Goal: Check status: Check status

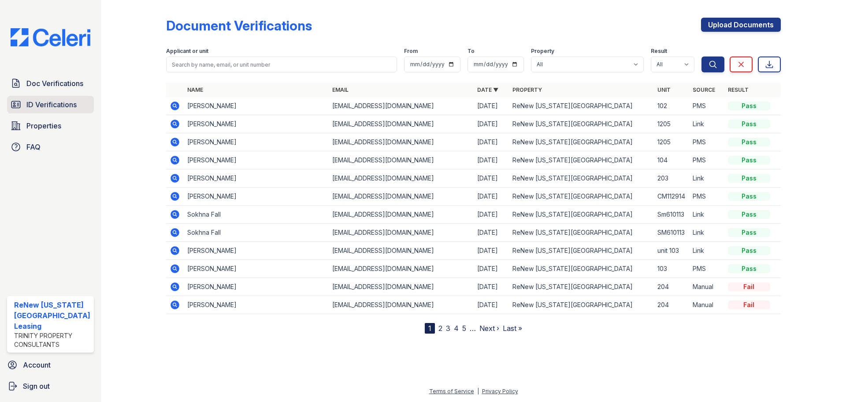
click at [53, 108] on span "ID Verifications" at bounding box center [51, 104] width 50 height 11
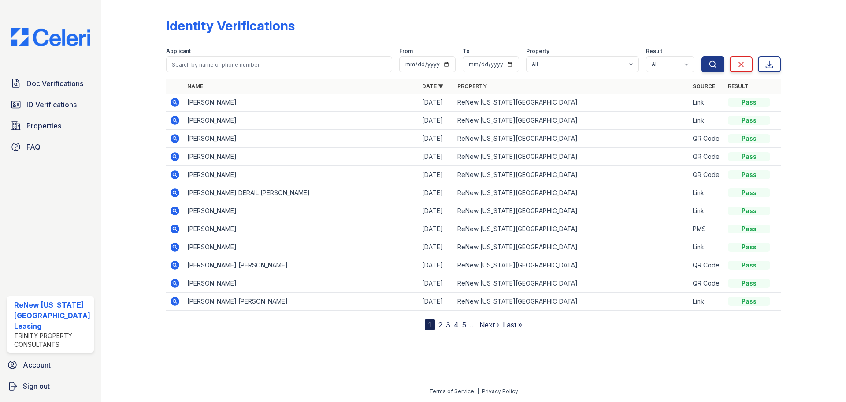
click at [173, 118] on icon at bounding box center [175, 120] width 9 height 9
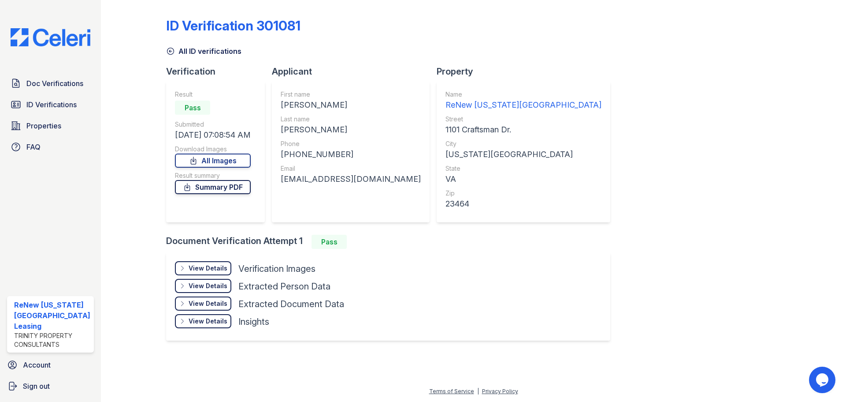
click at [230, 189] on link "Summary PDF" at bounding box center [213, 187] width 76 height 14
click at [218, 266] on div "View Details" at bounding box center [208, 268] width 39 height 9
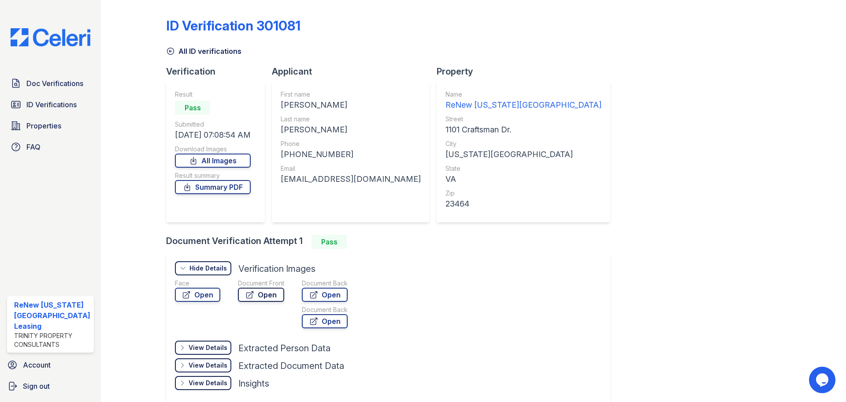
click at [249, 291] on icon at bounding box center [250, 294] width 9 height 9
click at [171, 52] on icon at bounding box center [170, 51] width 9 height 9
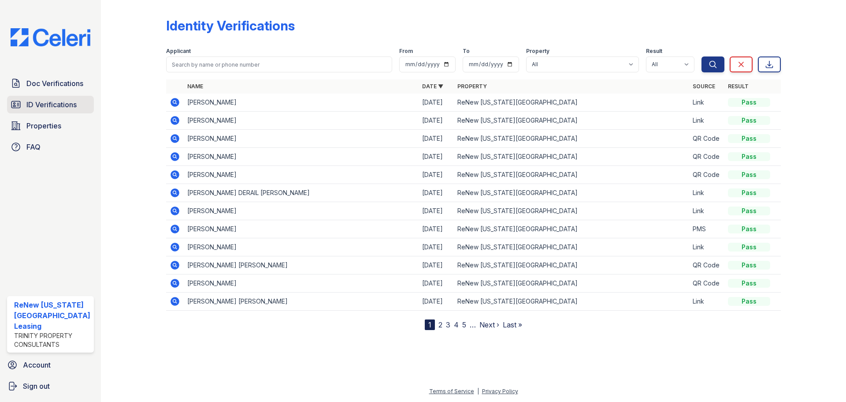
click at [60, 108] on span "ID Verifications" at bounding box center [51, 104] width 50 height 11
click at [175, 100] on icon at bounding box center [175, 102] width 11 height 11
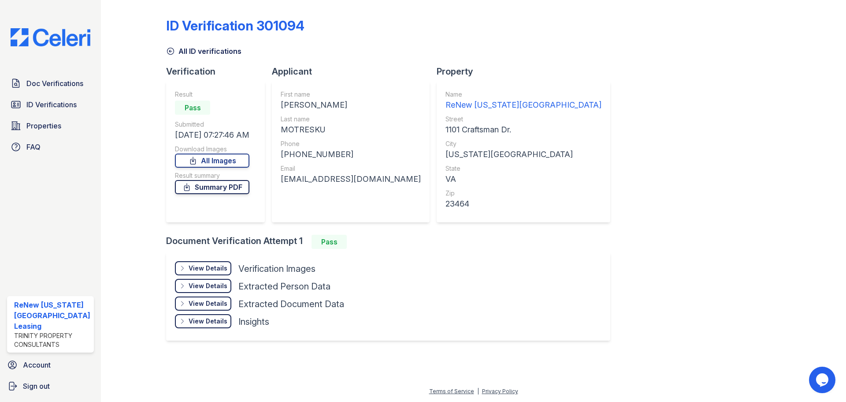
click at [225, 192] on link "Summary PDF" at bounding box center [212, 187] width 75 height 14
click at [226, 267] on div "View Details" at bounding box center [208, 268] width 39 height 9
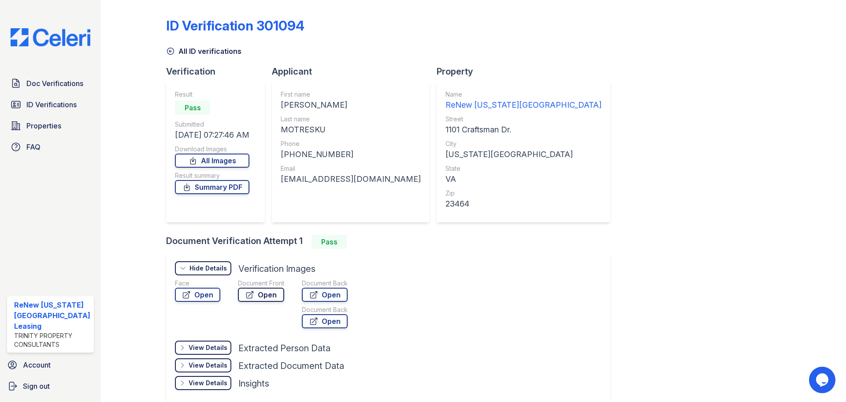
click at [247, 294] on icon at bounding box center [250, 294] width 9 height 9
drag, startPoint x: 169, startPoint y: 51, endPoint x: 152, endPoint y: 27, distance: 29.4
click at [169, 51] on icon at bounding box center [170, 51] width 9 height 9
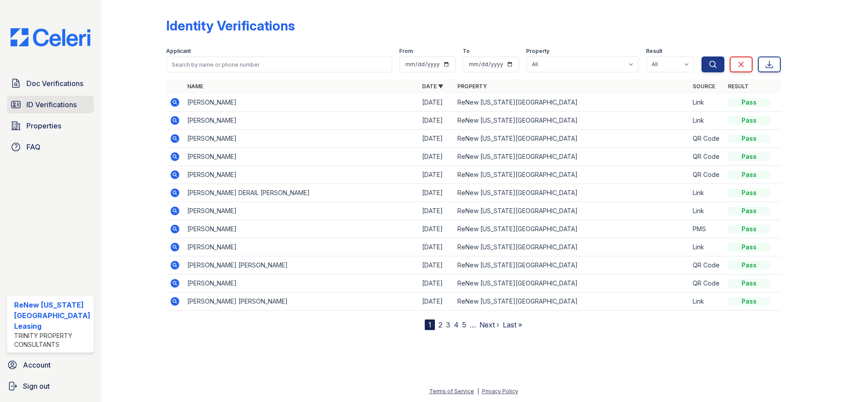
click at [62, 103] on span "ID Verifications" at bounding box center [51, 104] width 50 height 11
click at [65, 104] on span "ID Verifications" at bounding box center [51, 104] width 50 height 11
click at [68, 124] on link "Properties" at bounding box center [50, 126] width 87 height 18
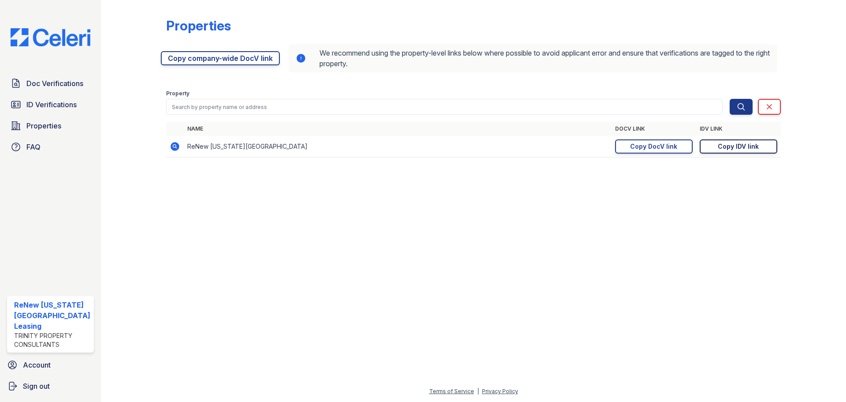
click at [739, 148] on div "Copy IDV link" at bounding box center [738, 146] width 41 height 9
click at [65, 101] on span "ID Verifications" at bounding box center [51, 104] width 50 height 11
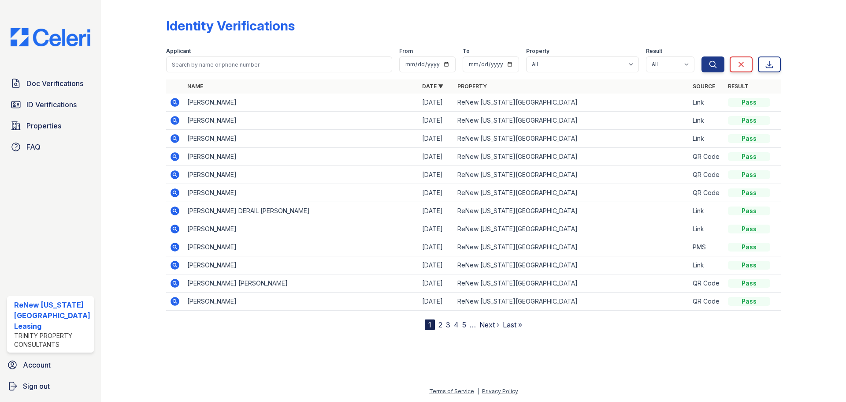
click at [65, 101] on span "ID Verifications" at bounding box center [51, 104] width 50 height 11
click at [174, 101] on icon at bounding box center [174, 102] width 2 height 2
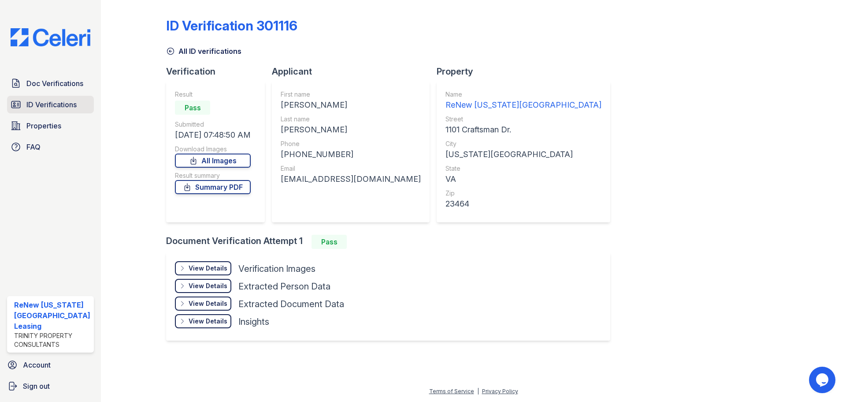
drag, startPoint x: 35, startPoint y: 89, endPoint x: 50, endPoint y: 99, distance: 18.5
click at [35, 89] on link "Doc Verifications" at bounding box center [50, 84] width 87 height 18
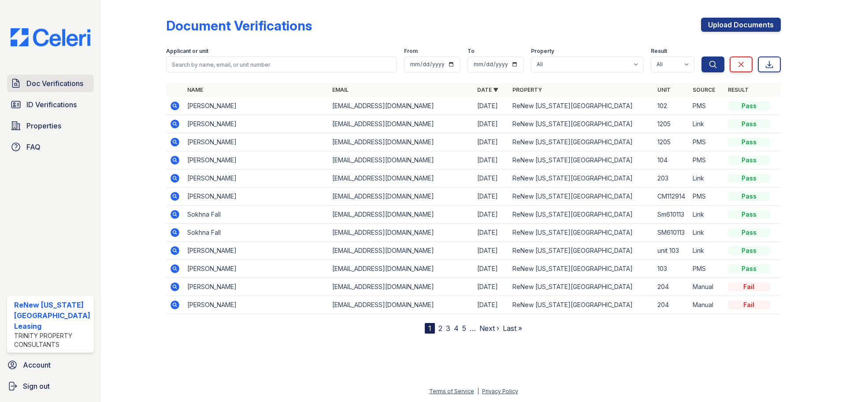
click at [62, 85] on span "Doc Verifications" at bounding box center [54, 83] width 57 height 11
click at [441, 328] on link "2" at bounding box center [441, 328] width 4 height 9
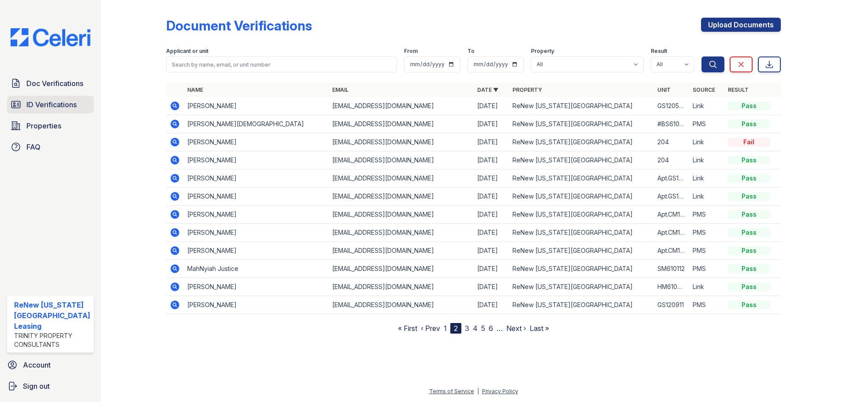
click at [60, 102] on span "ID Verifications" at bounding box center [51, 104] width 50 height 11
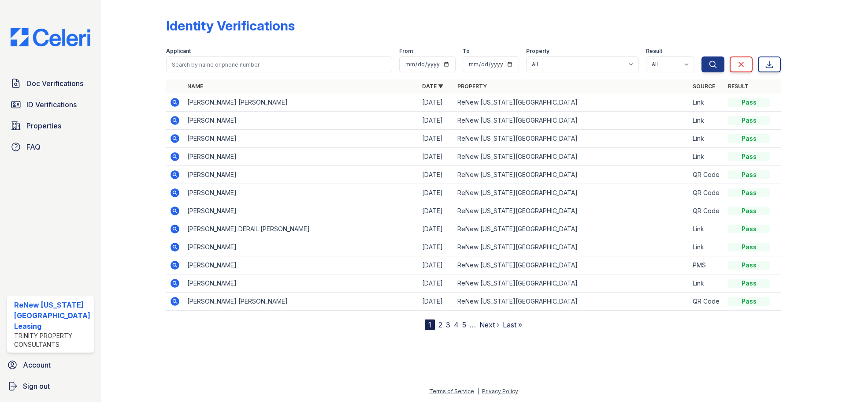
click at [60, 102] on span "ID Verifications" at bounding box center [51, 104] width 50 height 11
